Goal: Information Seeking & Learning: Find specific fact

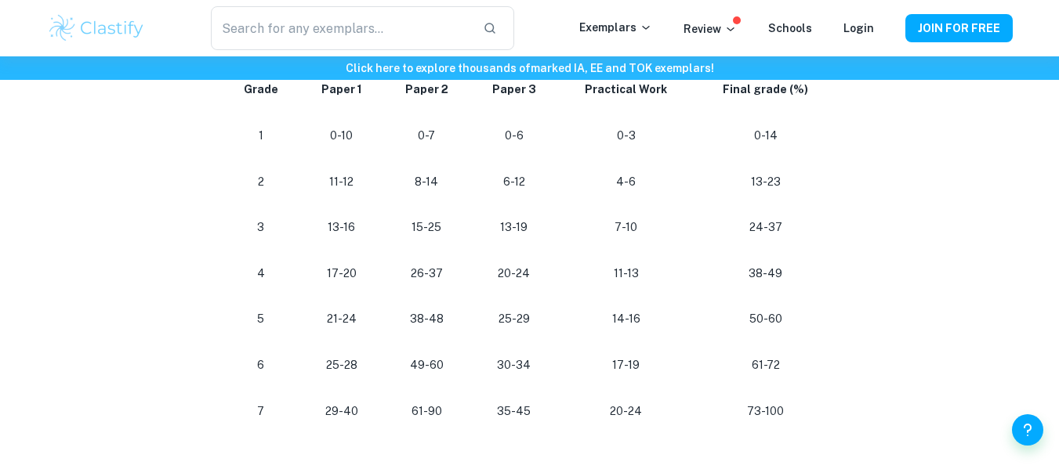
scroll to position [879, 0]
click at [360, 172] on p "11-12" at bounding box center [341, 181] width 59 height 21
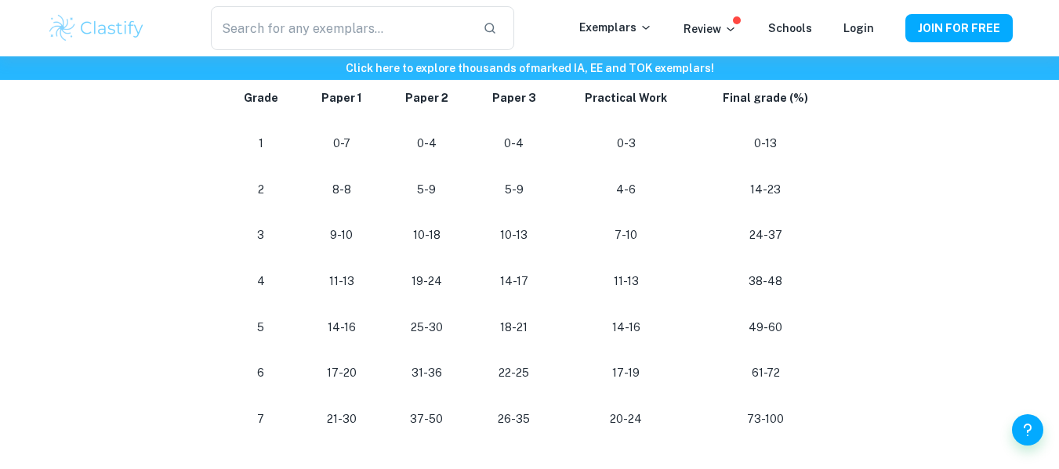
scroll to position [1457, 0]
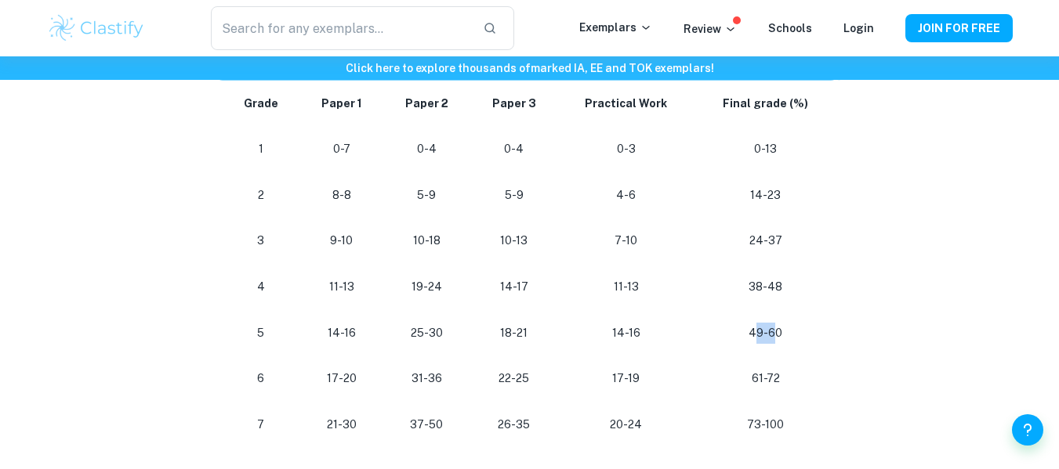
drag, startPoint x: 757, startPoint y: 329, endPoint x: 777, endPoint y: 335, distance: 20.6
click at [777, 335] on p "49-60" at bounding box center [766, 333] width 118 height 21
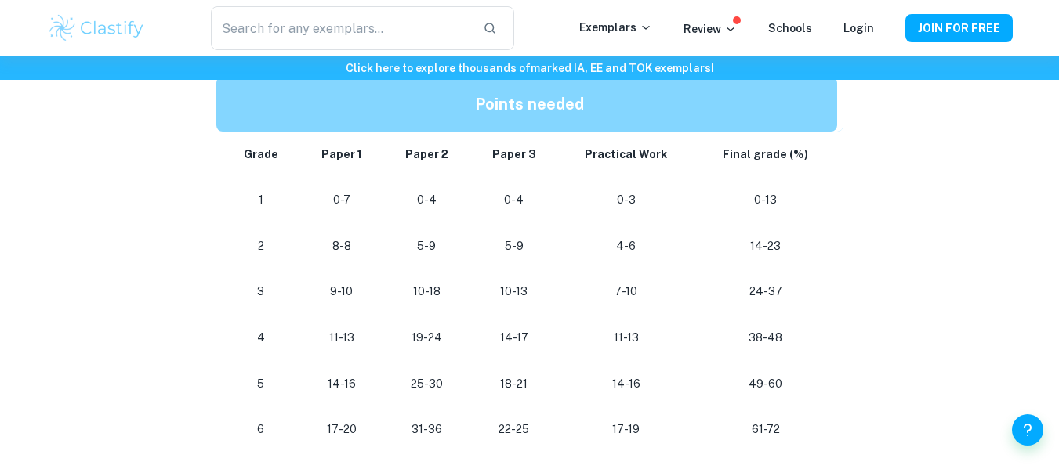
scroll to position [1406, 0]
